Goal: Transaction & Acquisition: Purchase product/service

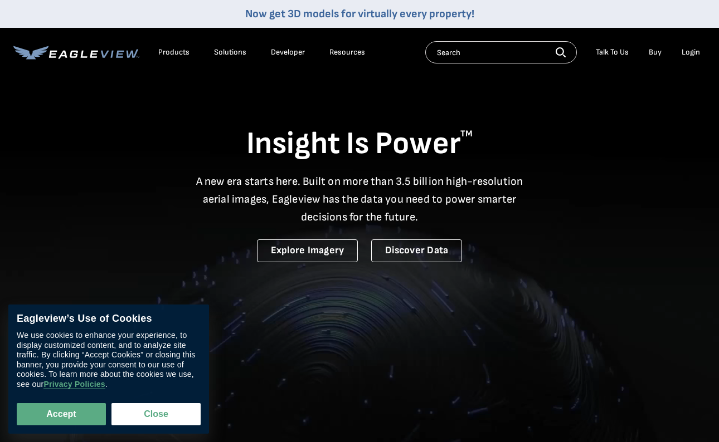
click at [689, 53] on div "Login" at bounding box center [690, 52] width 18 height 10
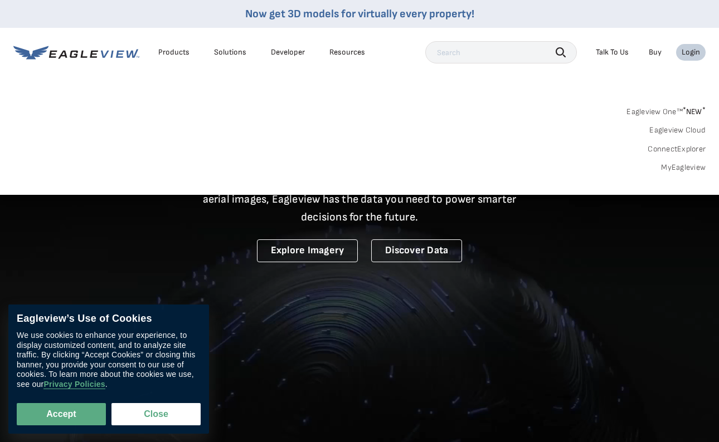
click at [680, 165] on link "MyEagleview" at bounding box center [683, 168] width 45 height 10
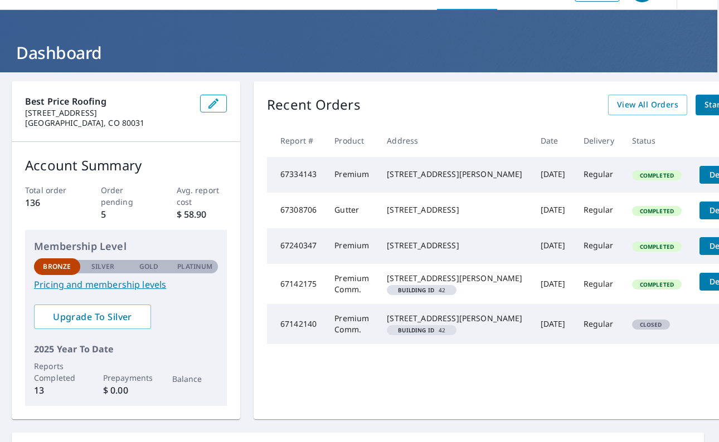
scroll to position [32, 3]
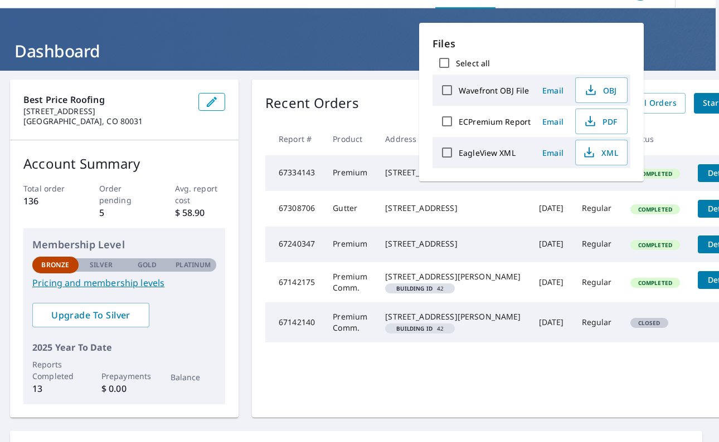
click at [642, 198] on tbody "67334143 Premium [STREET_ADDRESS] [DATE] Regular Completed Details 67308706 Gut…" at bounding box center [520, 249] width 511 height 188
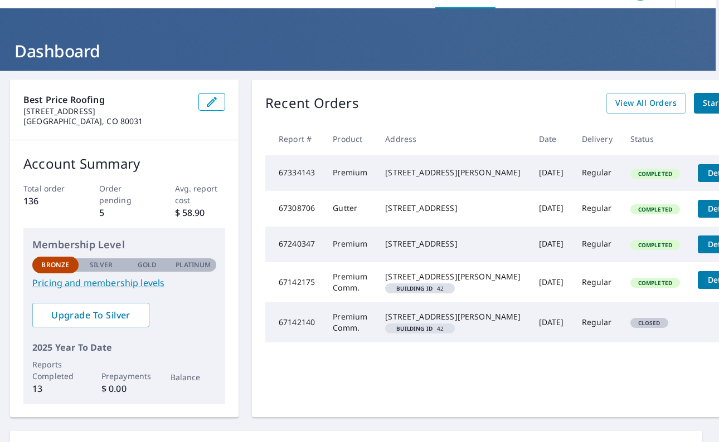
click at [697, 179] on button "Details" at bounding box center [720, 173] width 47 height 18
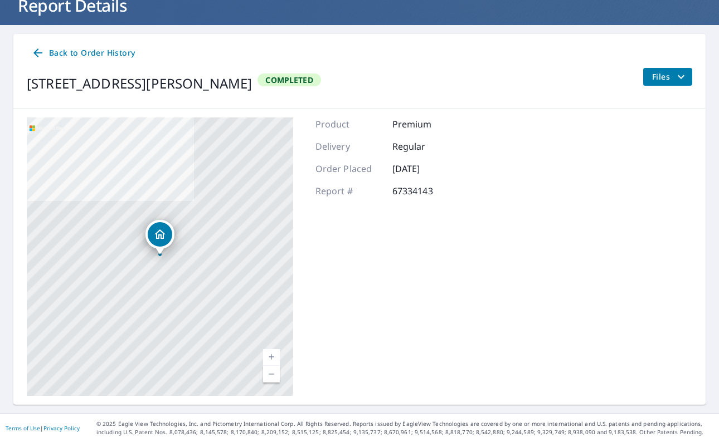
scroll to position [77, 0]
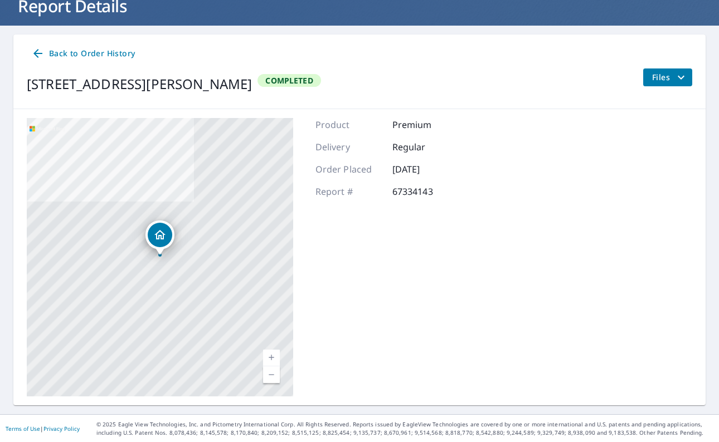
click at [71, 54] on span "Back to Order History" at bounding box center [83, 54] width 104 height 14
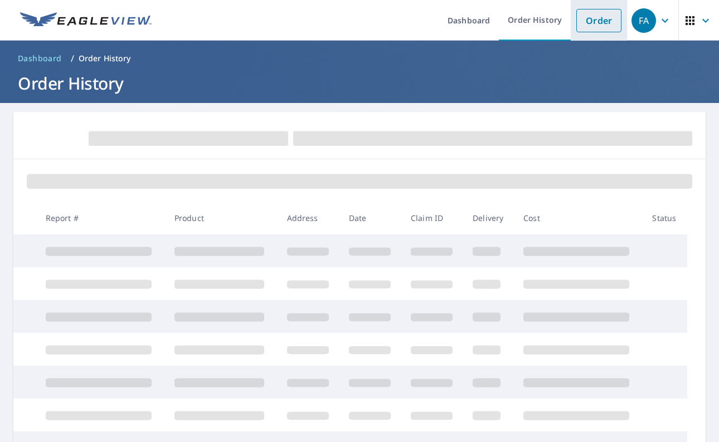
click at [597, 13] on link "Order" at bounding box center [598, 20] width 45 height 23
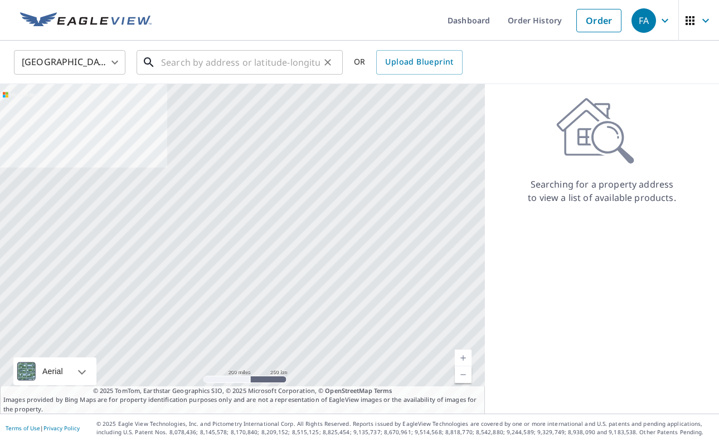
click at [241, 64] on input "text" at bounding box center [240, 62] width 159 height 31
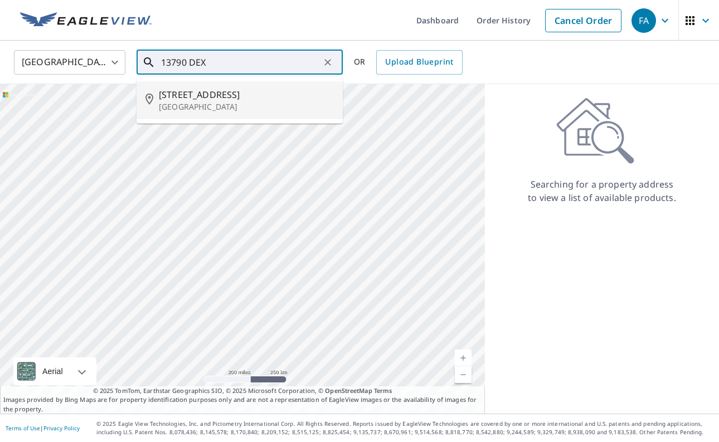
click at [218, 104] on p "[GEOGRAPHIC_DATA]" at bounding box center [246, 106] width 175 height 11
type input "[STREET_ADDRESS]"
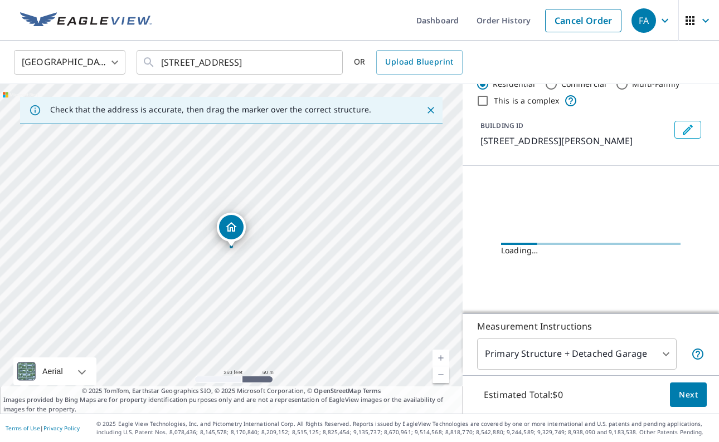
scroll to position [35, 0]
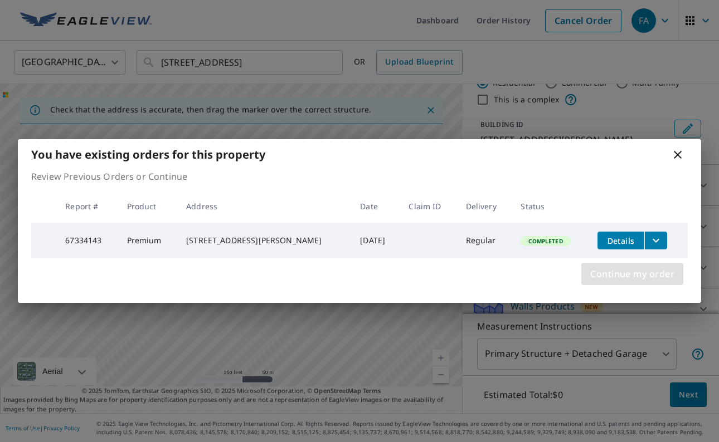
click at [643, 280] on span "Continue my order" at bounding box center [632, 274] width 84 height 16
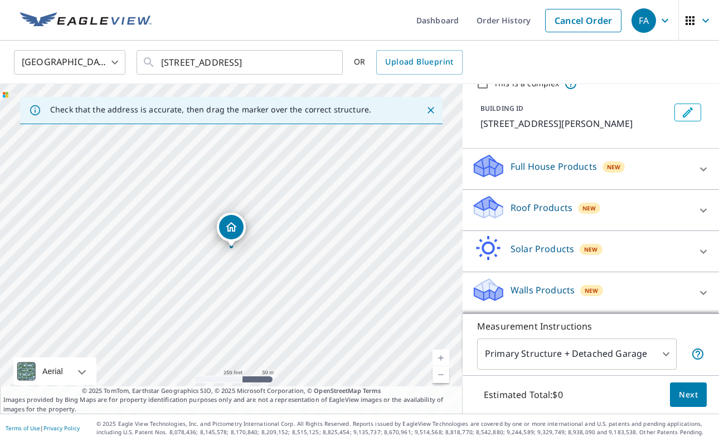
scroll to position [51, 0]
click at [611, 221] on div "Roof Products New" at bounding box center [580, 210] width 218 height 32
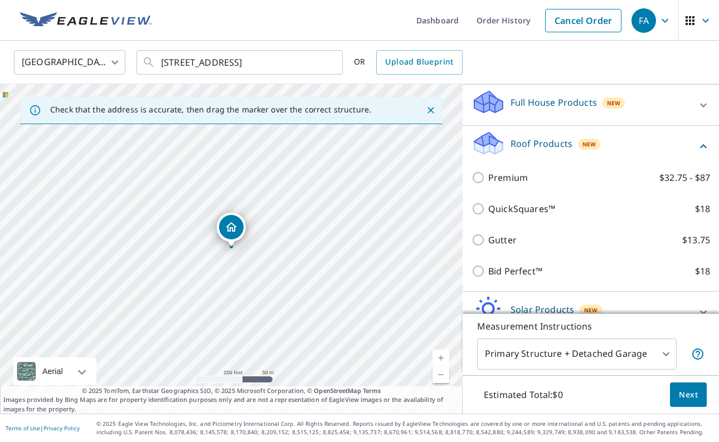
scroll to position [120, 0]
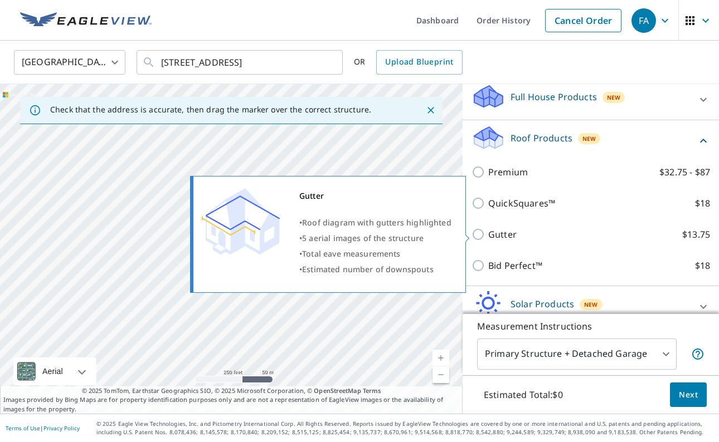
click at [510, 240] on p "Gutter" at bounding box center [502, 234] width 28 height 13
click at [488, 240] on input "Gutter $13.75" at bounding box center [479, 234] width 17 height 13
checkbox input "true"
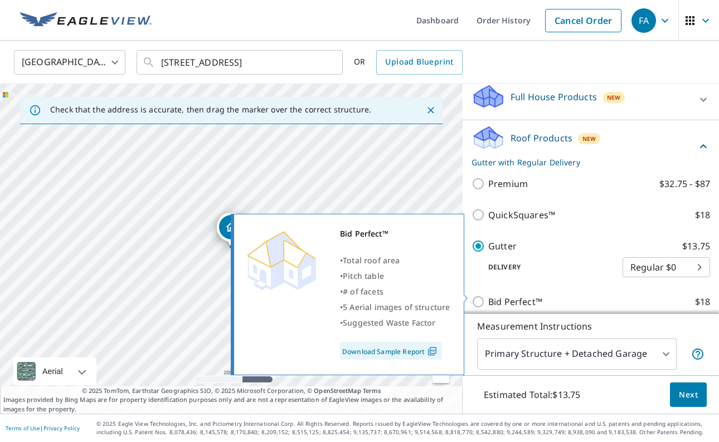
scroll to position [150, 0]
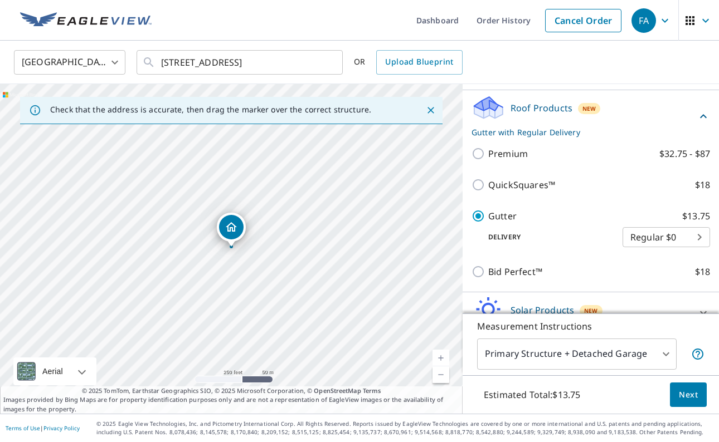
click at [697, 397] on span "Next" at bounding box center [688, 395] width 19 height 14
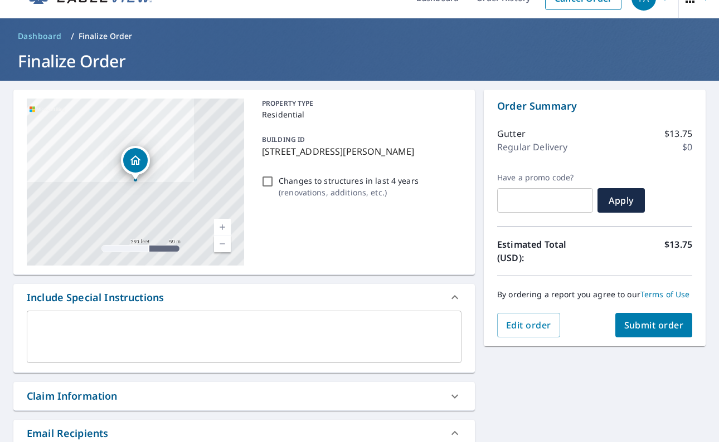
scroll to position [34, 0]
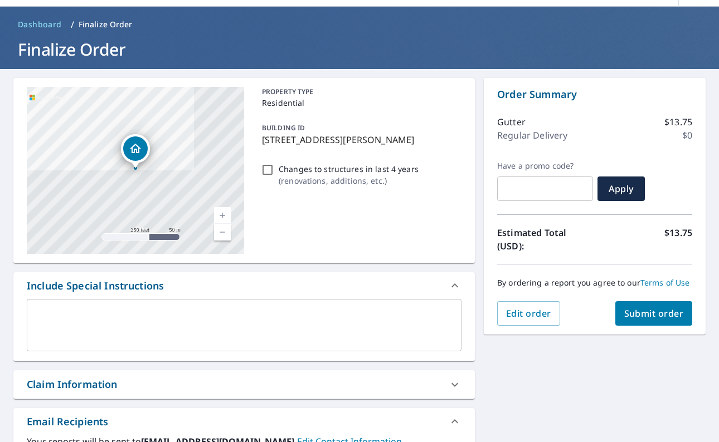
click at [668, 312] on span "Submit order" at bounding box center [654, 314] width 60 height 12
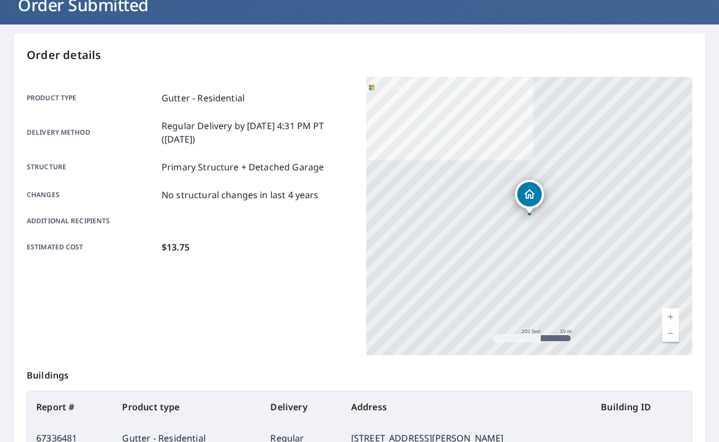
scroll to position [78, 0]
